Goal: Find specific page/section: Find specific page/section

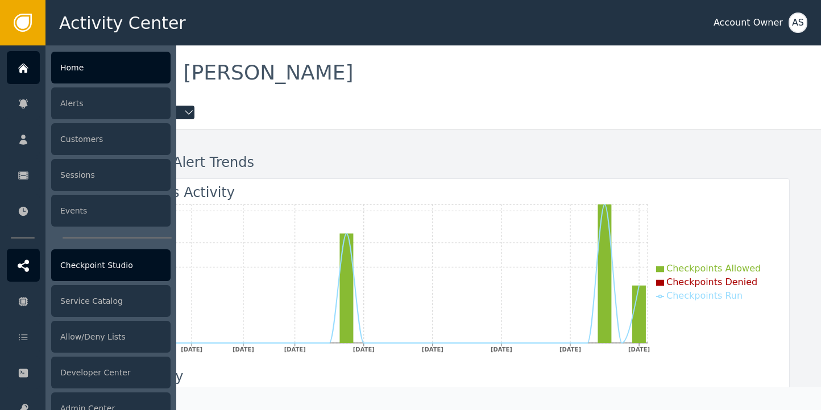
click at [98, 264] on div "Checkpoint Studio" at bounding box center [110, 265] width 119 height 32
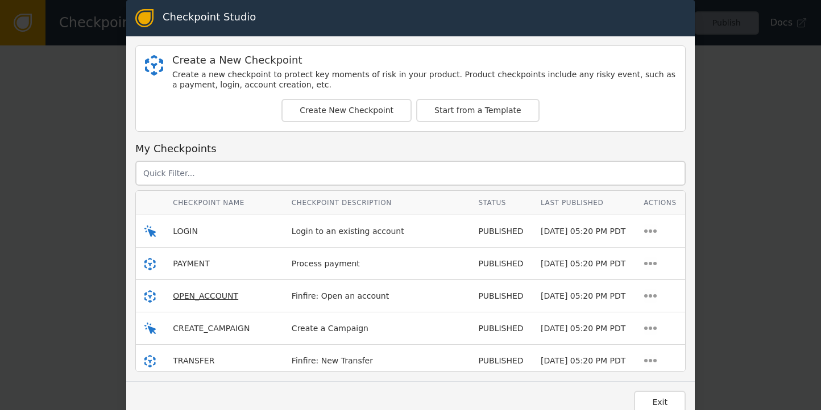
click at [201, 295] on span "OPEN_ACCOUNT" at bounding box center [205, 296] width 65 height 9
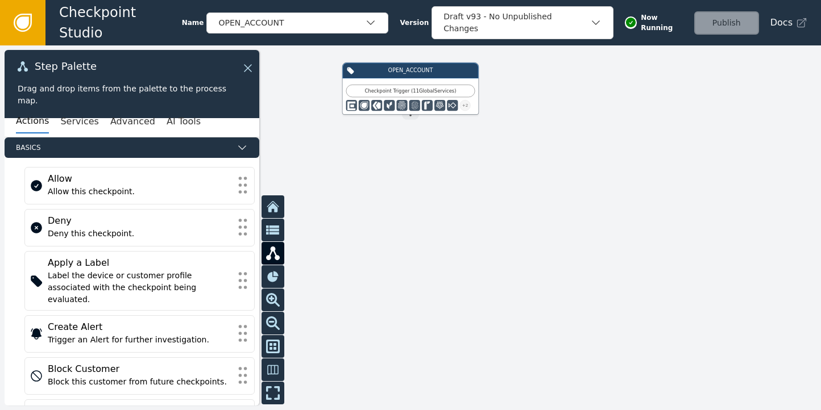
click at [17, 23] on icon at bounding box center [22, 22] width 13 height 13
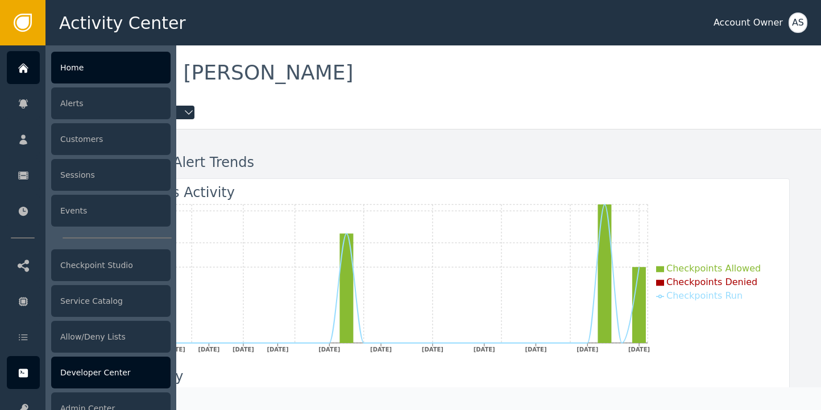
click at [91, 376] on div "Developer Center" at bounding box center [110, 373] width 119 height 32
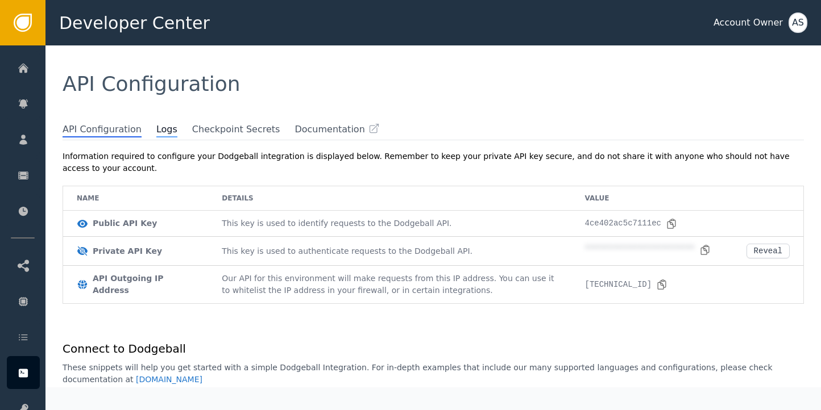
click at [156, 128] on span "Logs" at bounding box center [166, 130] width 21 height 15
